Goal: Information Seeking & Learning: Learn about a topic

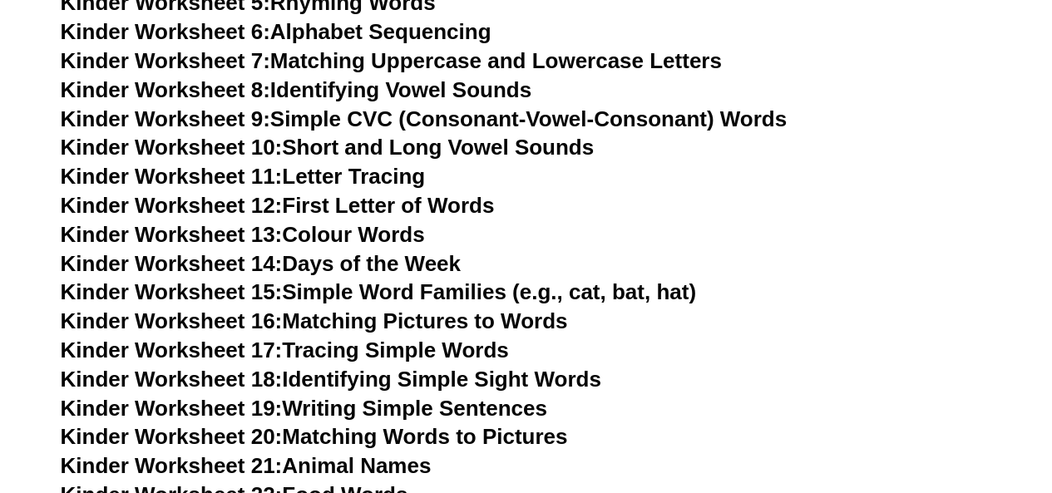
scroll to position [753, 0]
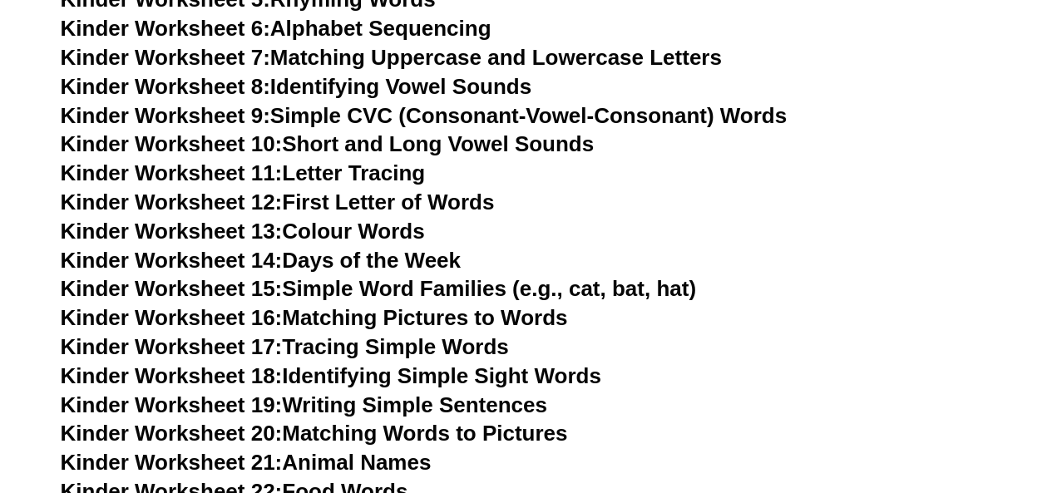
click at [389, 195] on link "Kinder Worksheet 12: First Letter of Words" at bounding box center [278, 202] width 434 height 25
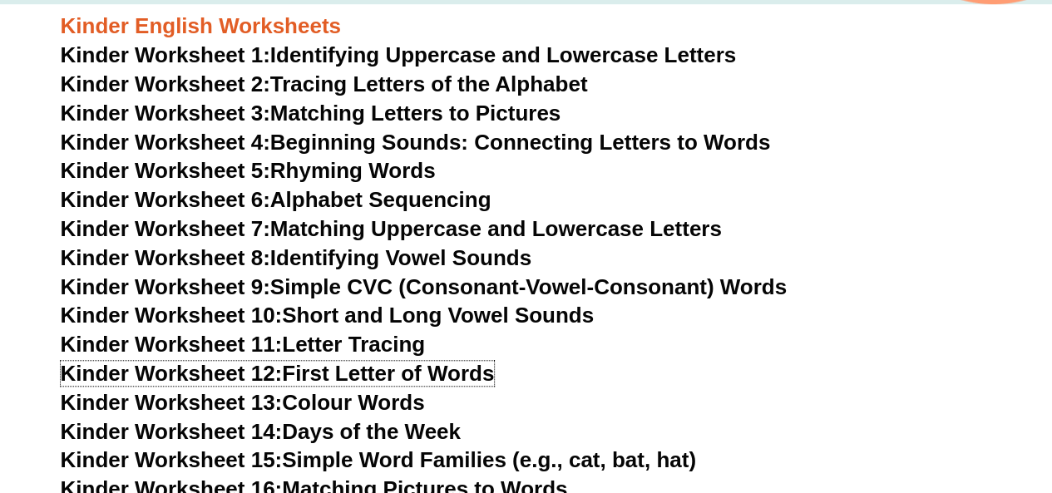
scroll to position [581, 0]
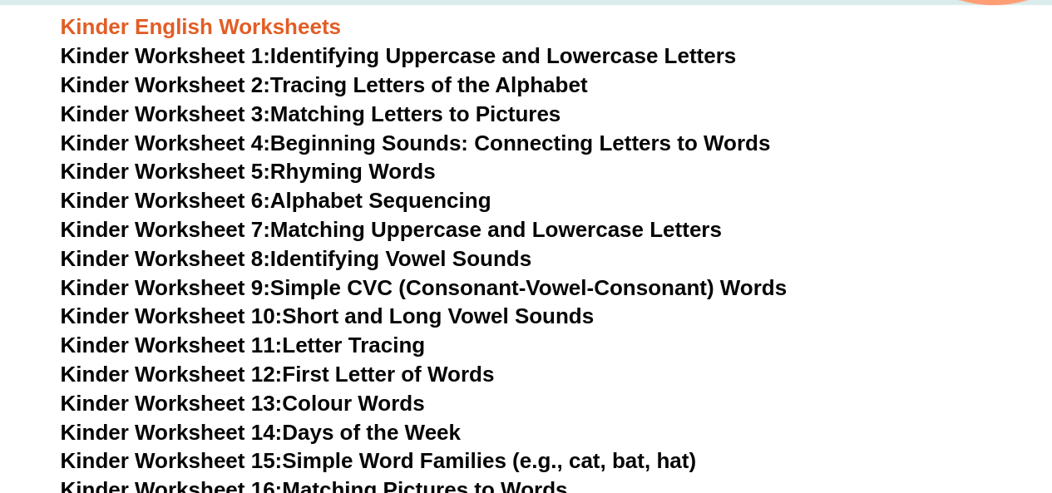
click at [650, 55] on link "Kinder Worksheet 1: Identifying Uppercase and Lowercase Letters" at bounding box center [399, 55] width 676 height 25
click at [419, 118] on link "Kinder Worksheet 3: Matching Letters to Pictures" at bounding box center [311, 113] width 501 height 25
click at [466, 200] on link "Kinder Worksheet 6: Alphabet Sequencing" at bounding box center [276, 200] width 431 height 25
click at [419, 230] on link "Kinder Worksheet 7: Matching Uppercase and Lowercase Letters" at bounding box center [391, 229] width 661 height 25
click at [429, 259] on link "Kinder Worksheet 8: Identifying Vowel Sounds" at bounding box center [296, 258] width 471 height 25
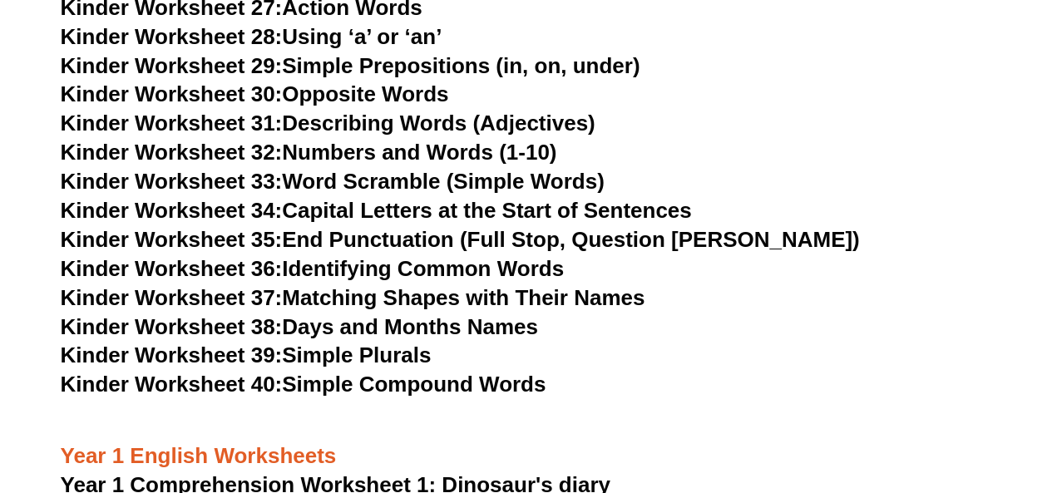
scroll to position [1365, 0]
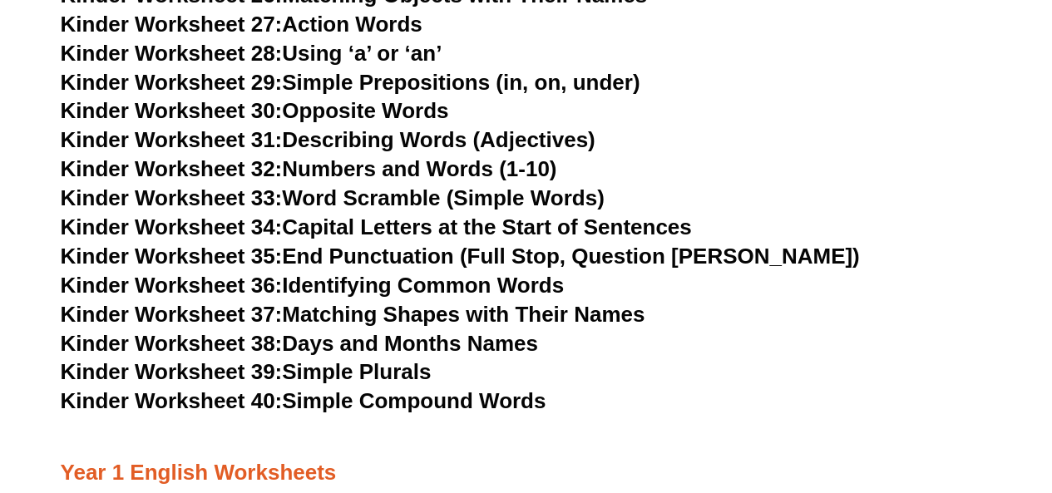
click at [401, 169] on link "Kinder Worksheet 32: Numbers and Words (1-10)" at bounding box center [309, 168] width 497 height 25
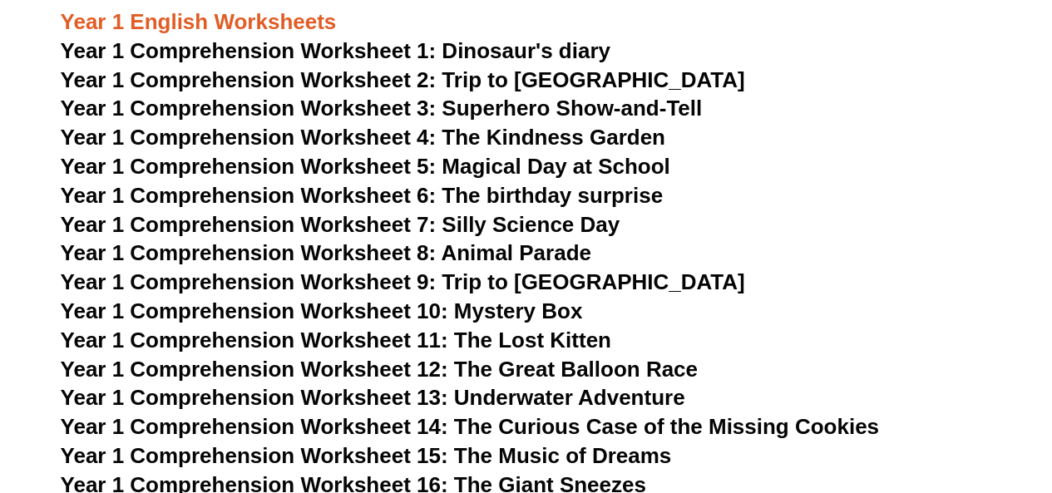
scroll to position [1816, 0]
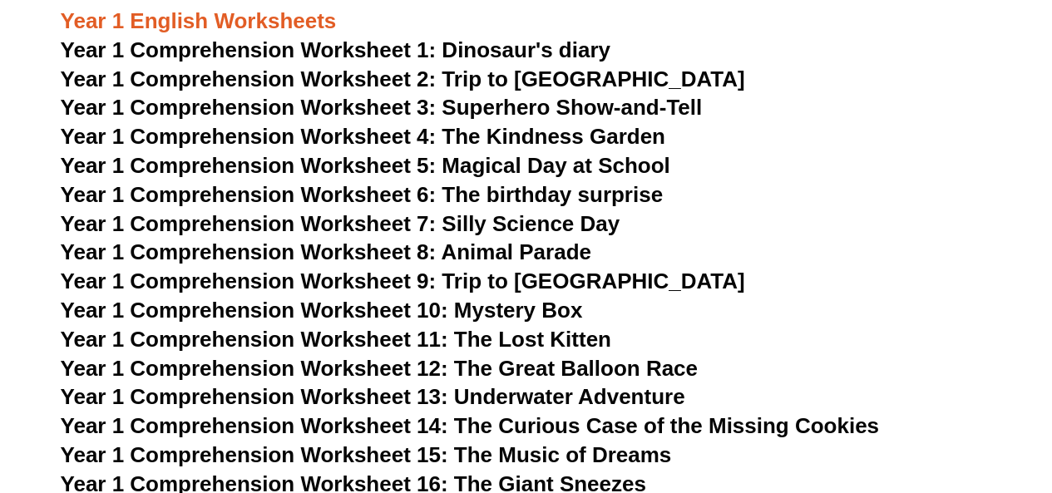
click at [490, 48] on span "Year 1 Comprehension Worksheet 1: Dinosaur's diary" at bounding box center [336, 49] width 550 height 25
click at [467, 79] on span "Year 1 Comprehension Worksheet 2: Trip to England" at bounding box center [403, 79] width 685 height 25
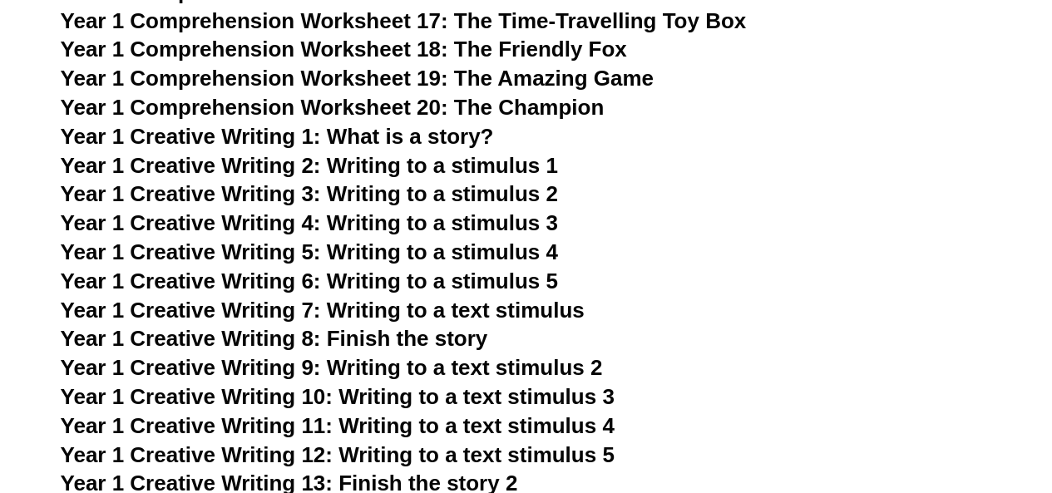
scroll to position [2312, 0]
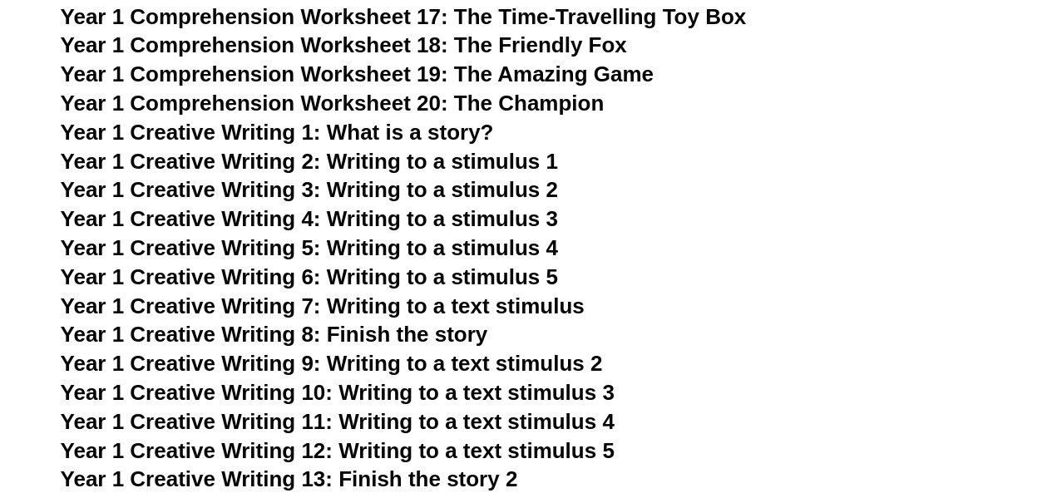
click at [439, 156] on span "Year 1 Creative Writing 2: Writing to a stimulus 1" at bounding box center [309, 161] width 497 height 25
click at [471, 187] on span "Year 1 Creative Writing 3: Writing to a stimulus 2" at bounding box center [309, 189] width 497 height 25
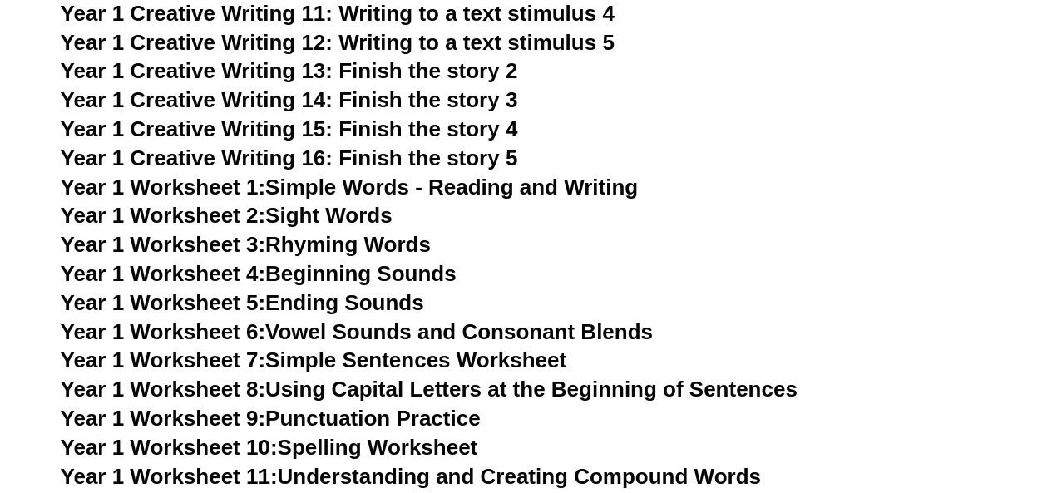
scroll to position [2736, 0]
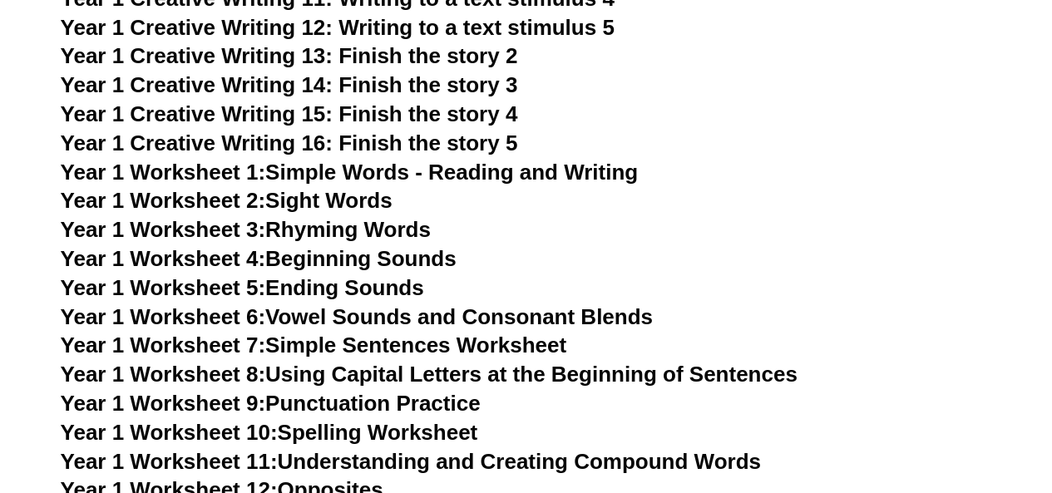
click at [452, 54] on span "Year 1 Creative Writing 13: Finish the story 2" at bounding box center [289, 55] width 457 height 25
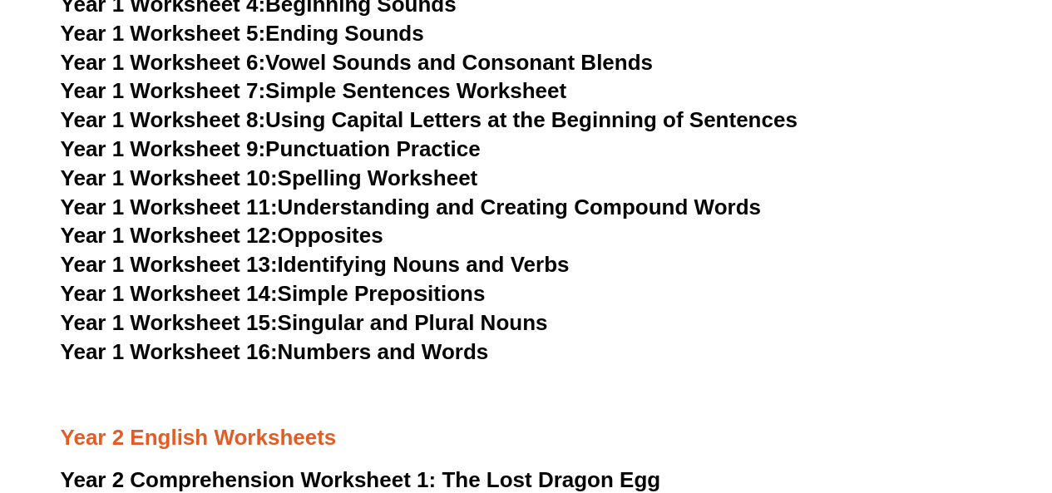
scroll to position [2985, 0]
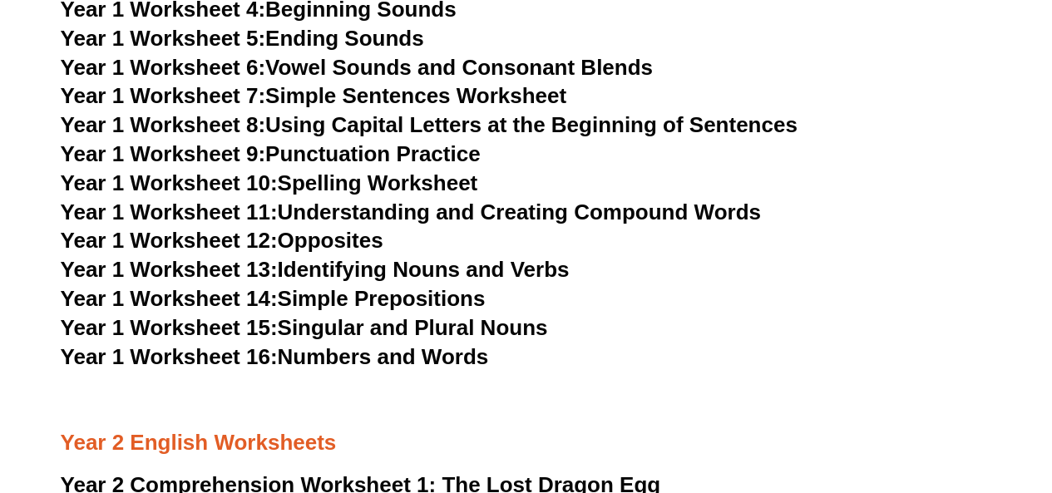
click at [441, 91] on link "Year 1 Worksheet 7: Simple Sentences Worksheet" at bounding box center [314, 95] width 507 height 25
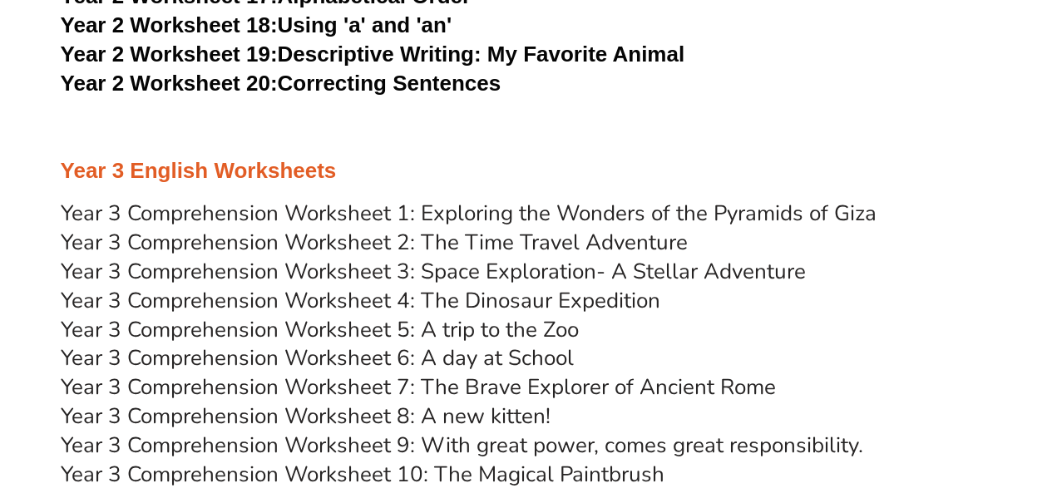
scroll to position [4517, 0]
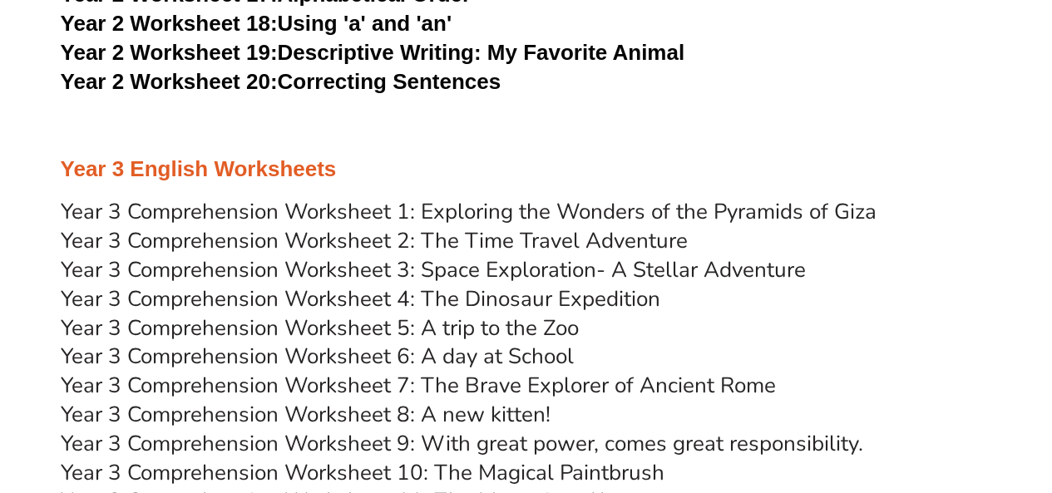
click at [534, 207] on link "Year 3 Comprehension Worksheet 1: Exploring the Wonders of the Pyramids of Giza" at bounding box center [469, 210] width 816 height 29
click at [581, 238] on link "Year 3 Comprehension Worksheet 2: The Time Travel Adventure" at bounding box center [374, 239] width 627 height 29
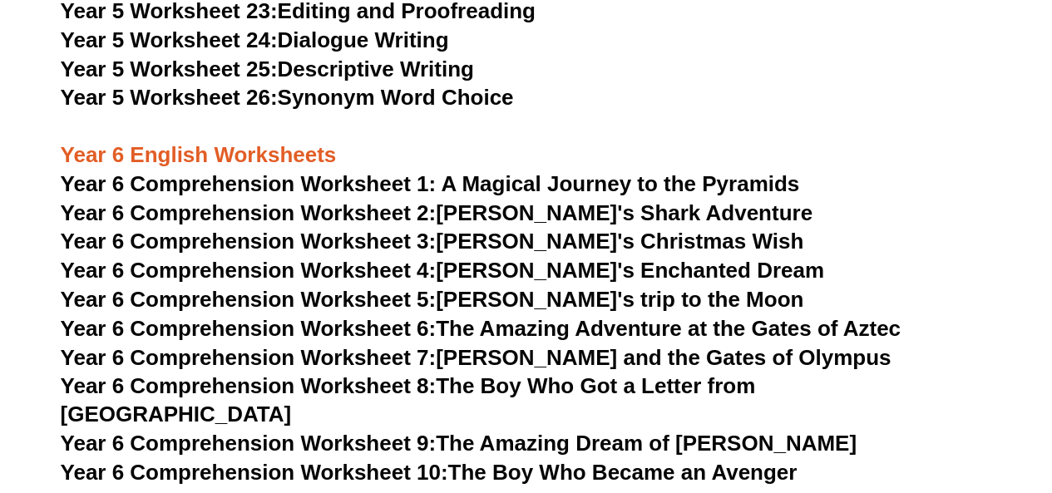
scroll to position [8158, 0]
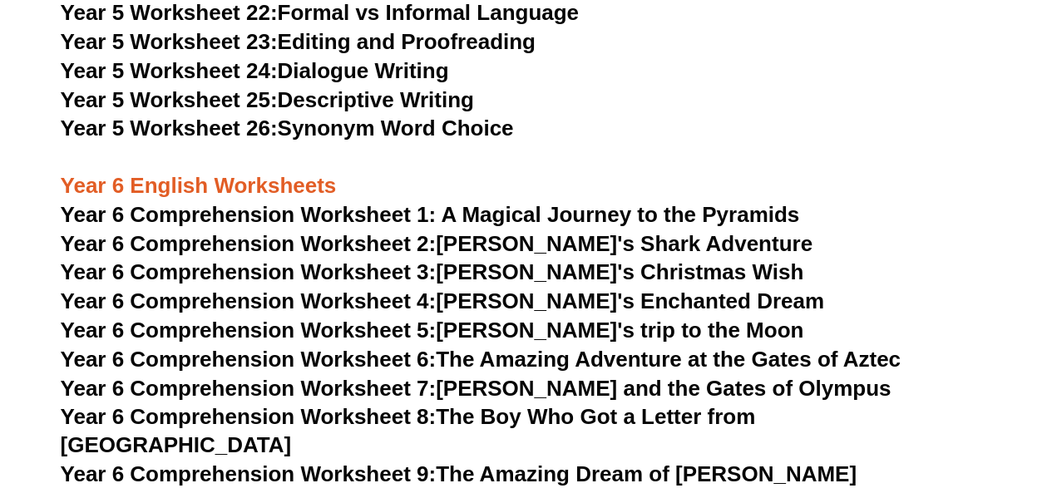
click at [623, 214] on span "Year 6 Comprehension Worksheet 1: A Magical Journey to the Pyramids" at bounding box center [430, 214] width 739 height 25
click at [603, 243] on link "Year 6 Comprehension Worksheet 2: Jake's Shark Adventure" at bounding box center [437, 243] width 752 height 25
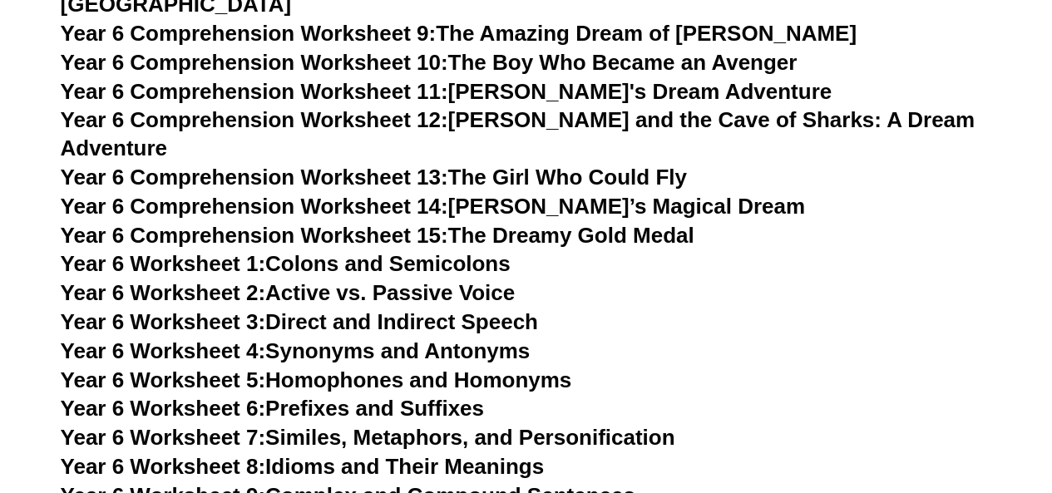
scroll to position [8601, 0]
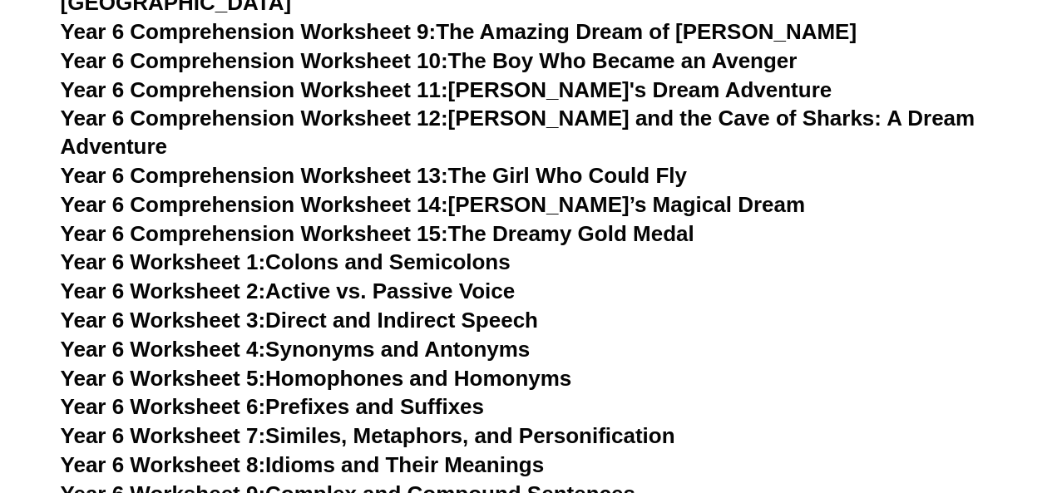
click at [431, 250] on link "Year 6 Worksheet 1: Colons and Semicolons" at bounding box center [286, 262] width 450 height 25
click at [481, 279] on link "Year 6 Worksheet 2: Active vs. Passive Voice" at bounding box center [288, 291] width 454 height 25
click at [431, 308] on link "Year 6 Worksheet 3: Direct and Indirect Speech" at bounding box center [299, 320] width 477 height 25
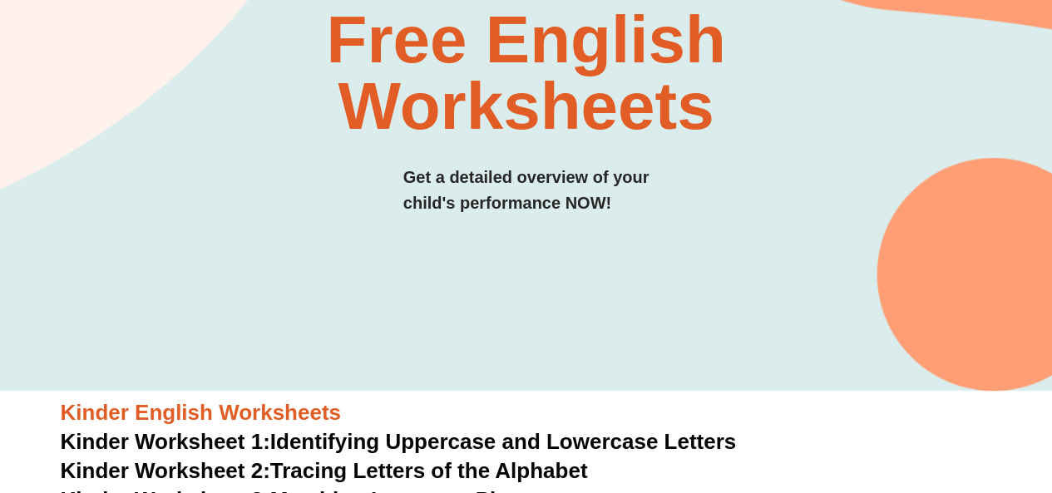
scroll to position [0, 0]
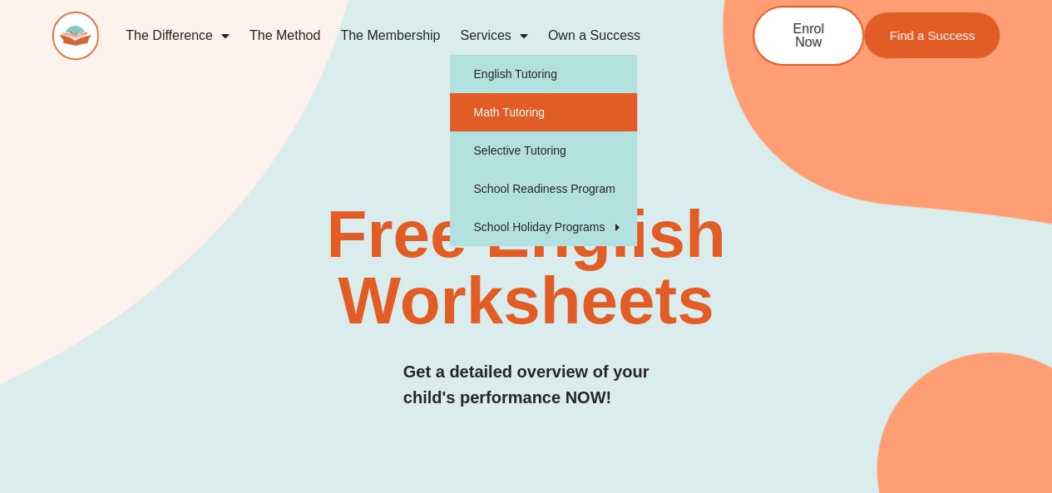
click at [504, 111] on link "Math Tutoring" at bounding box center [543, 112] width 187 height 38
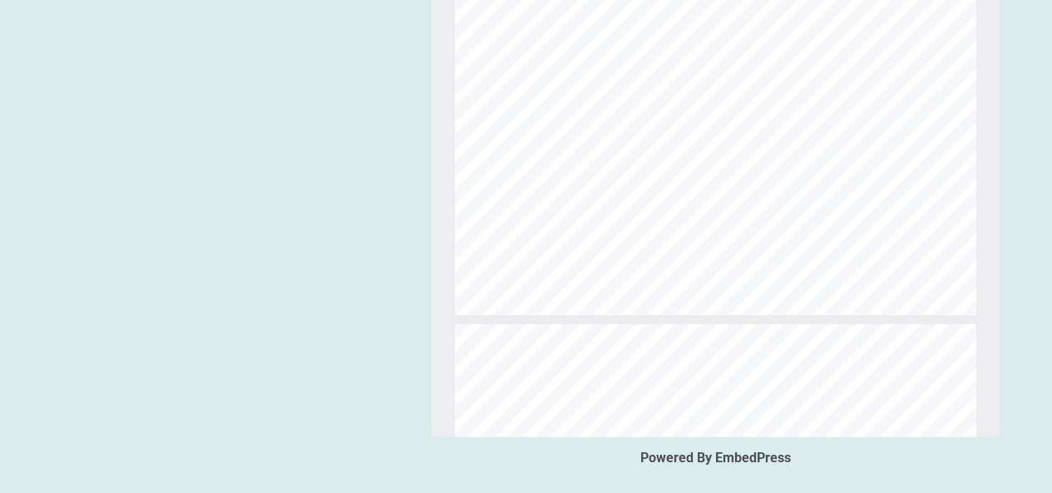
scroll to position [1621, 0]
type input "*"
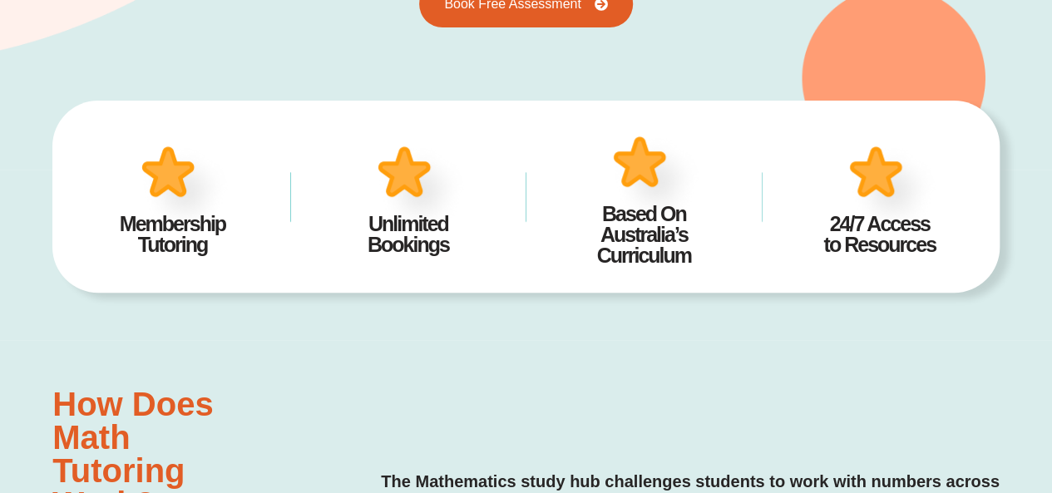
scroll to position [0, 0]
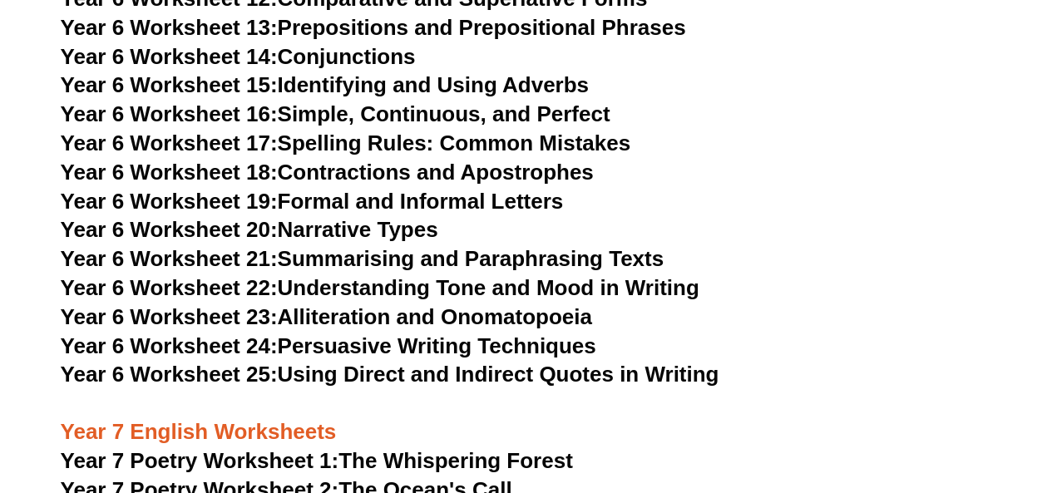
scroll to position [9182, 0]
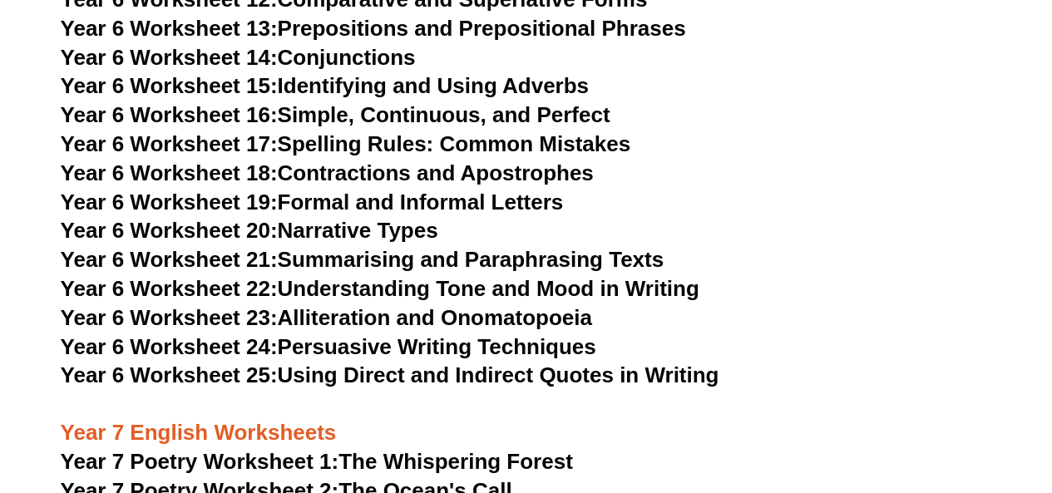
click at [343, 218] on link "Year 6 Worksheet 20: Narrative Types" at bounding box center [250, 230] width 378 height 25
click at [484, 247] on link "Year 6 Worksheet 21: Summarising and Paraphrasing Texts" at bounding box center [362, 259] width 603 height 25
click at [520, 276] on link "Year 6 Worksheet 22: Understanding Tone and Mood in Writing" at bounding box center [380, 288] width 639 height 25
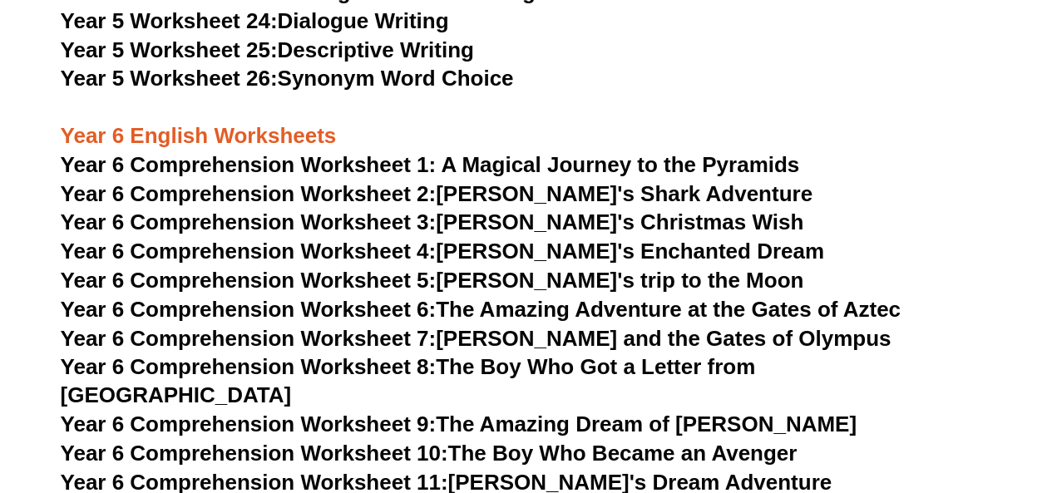
scroll to position [8207, 0]
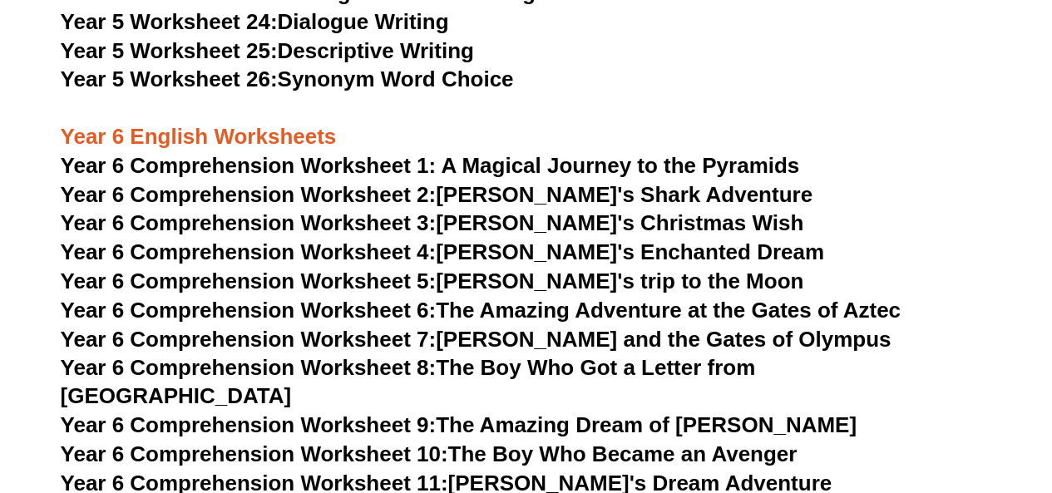
click at [357, 47] on link "Year 5 Worksheet 25: Descriptive Writing" at bounding box center [267, 50] width 413 height 25
click at [361, 22] on link "Year 5 Worksheet 24: Dialogue Writing" at bounding box center [255, 21] width 388 height 25
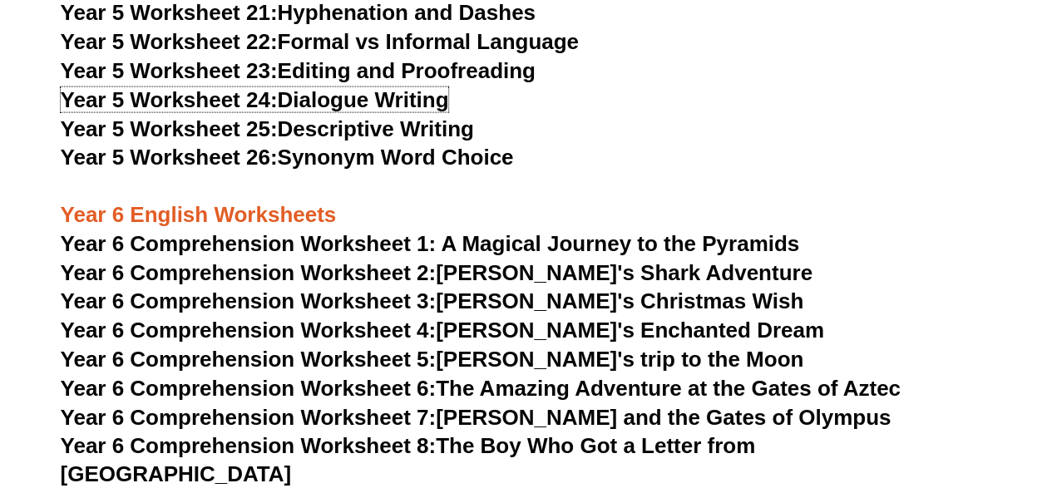
scroll to position [8128, 0]
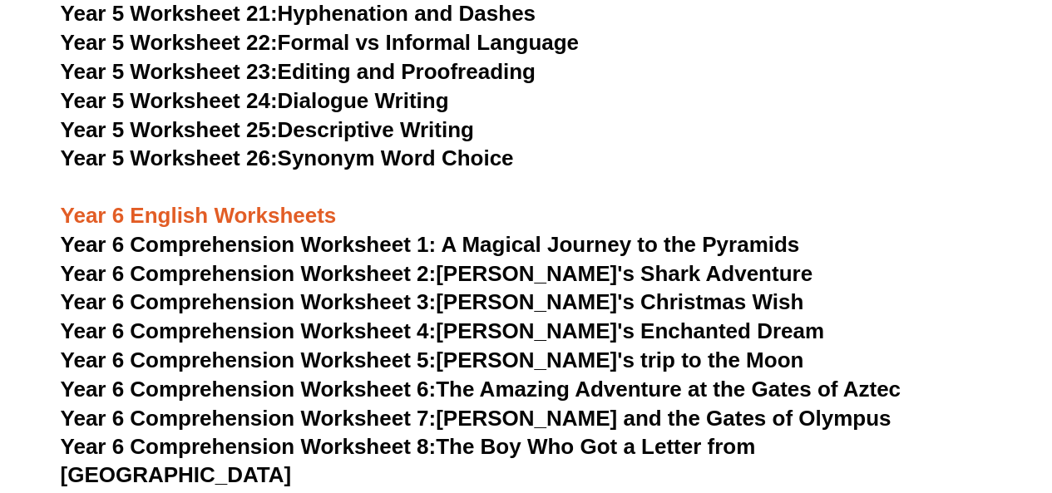
click at [397, 72] on link "Year 5 Worksheet 23: Editing and Proofreading" at bounding box center [298, 71] width 475 height 25
